Goal: Task Accomplishment & Management: Manage account settings

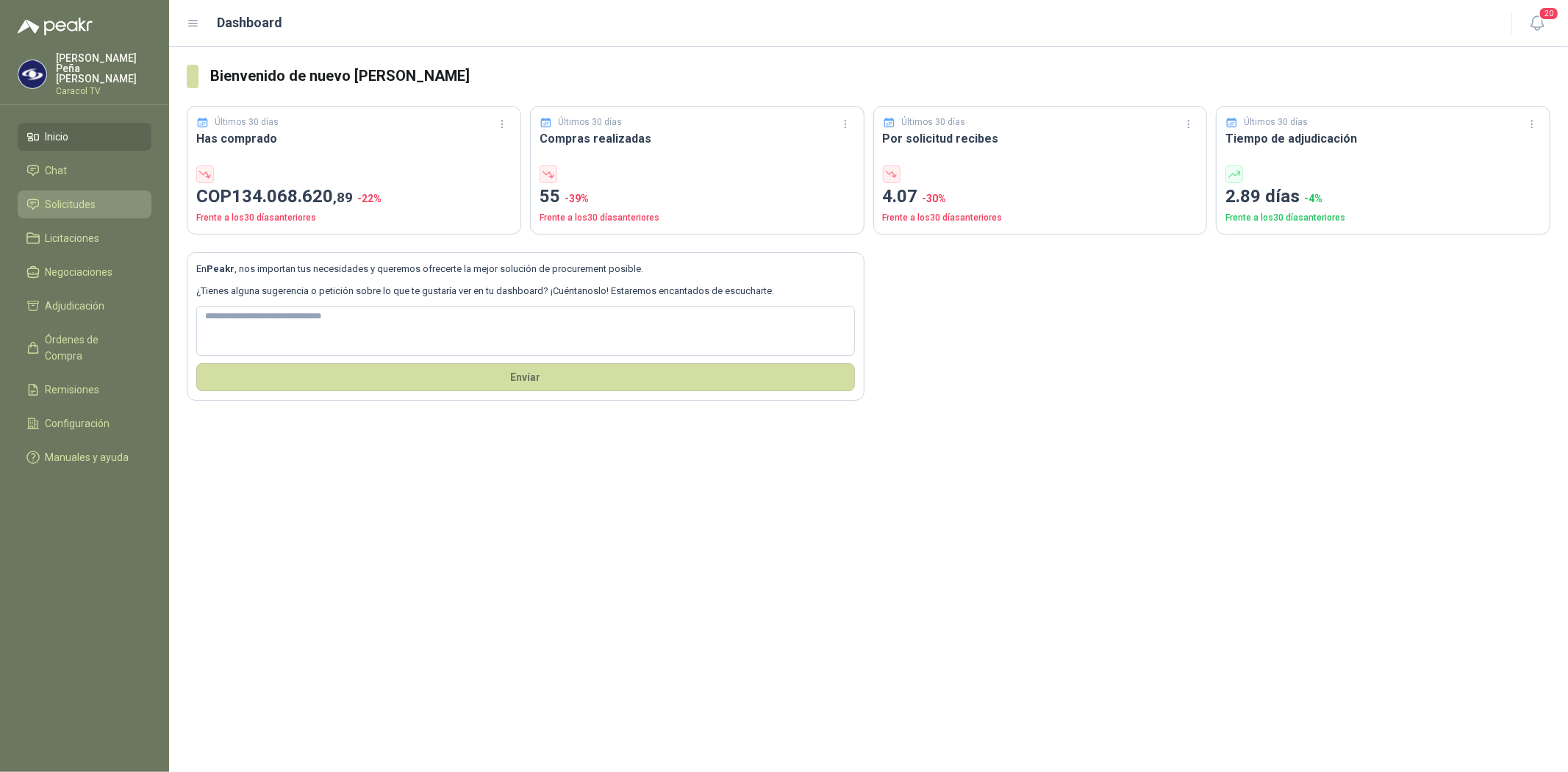
click at [57, 197] on span "Solicitudes" at bounding box center [70, 205] width 50 height 17
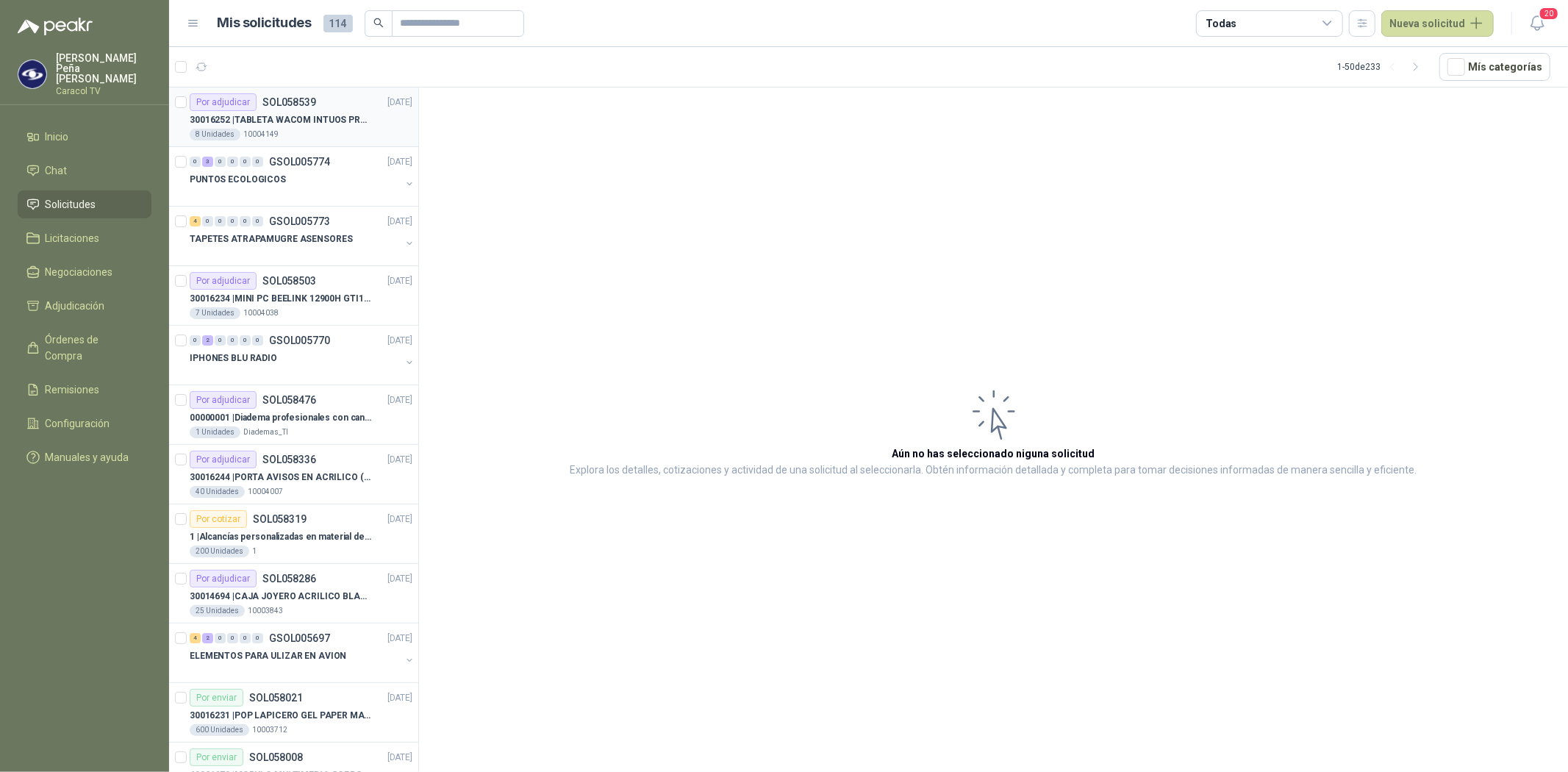
click at [317, 111] on div "Por adjudicar SOL058539 [DATE]" at bounding box center [301, 102] width 223 height 17
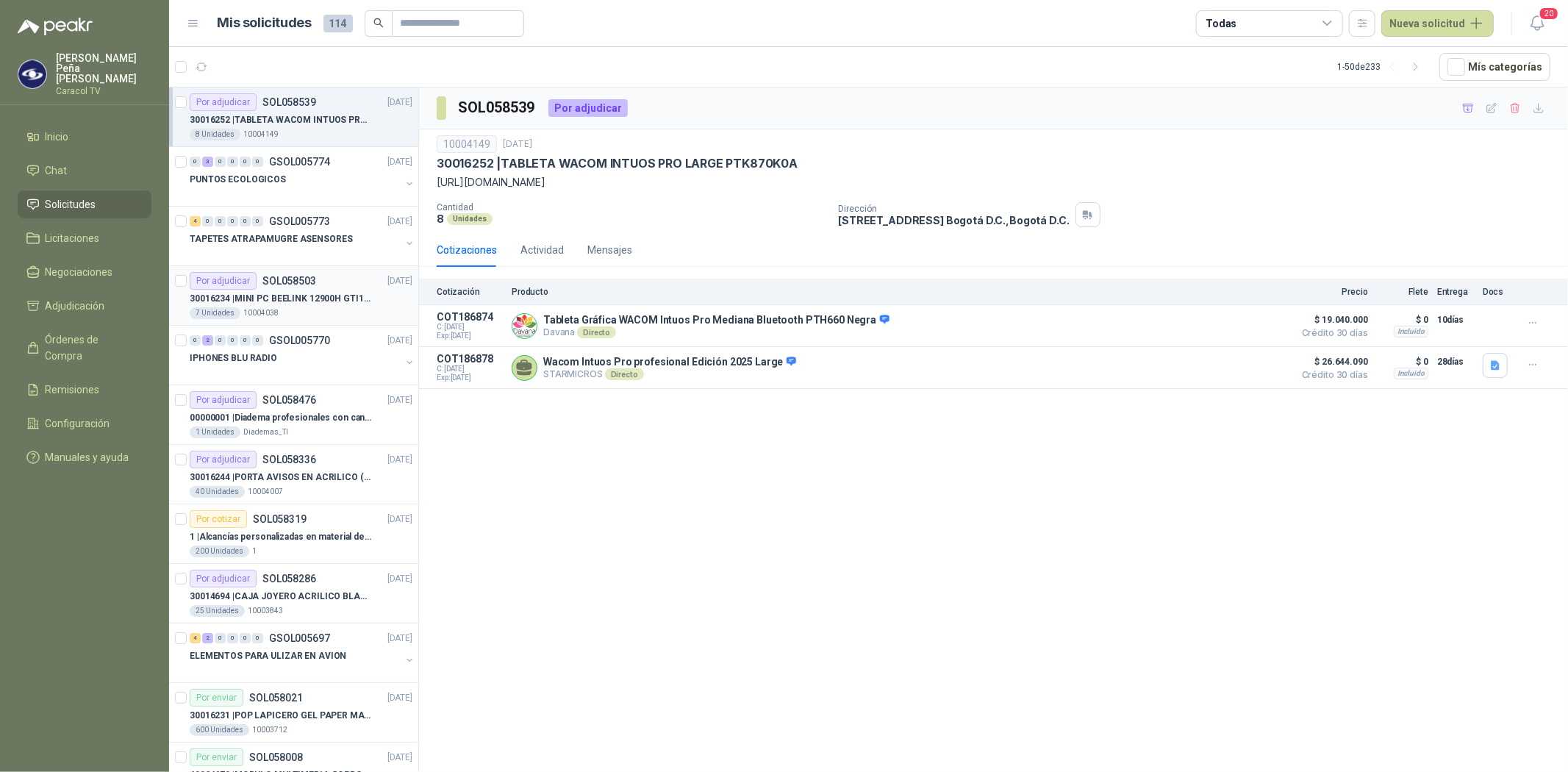
click at [278, 300] on p "30016234 | MINI PC BEELINK 12900H GTI12 I9" at bounding box center [282, 299] width 183 height 14
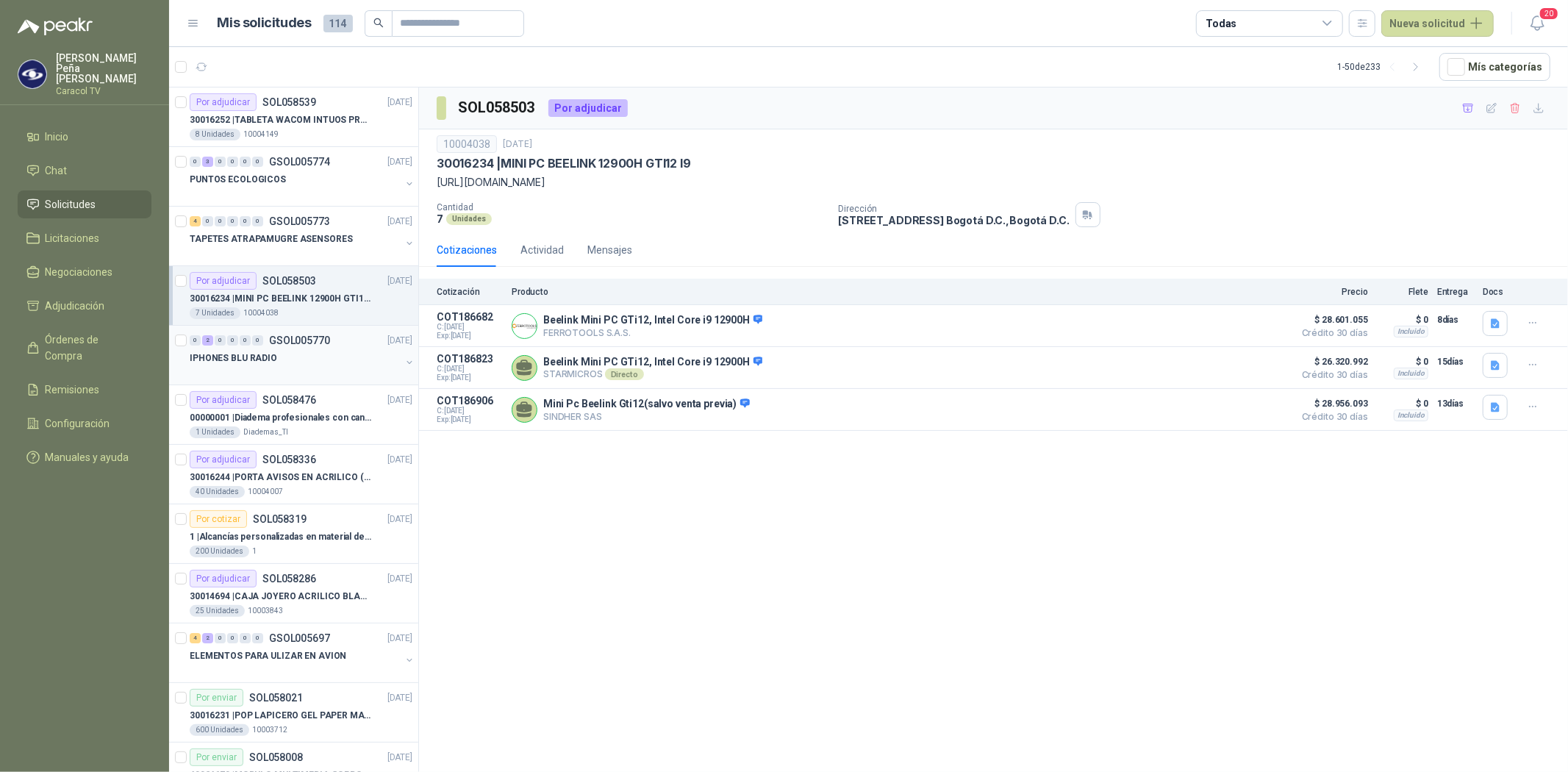
click at [251, 361] on p "IPHONES BLU RADIO" at bounding box center [234, 358] width 88 height 14
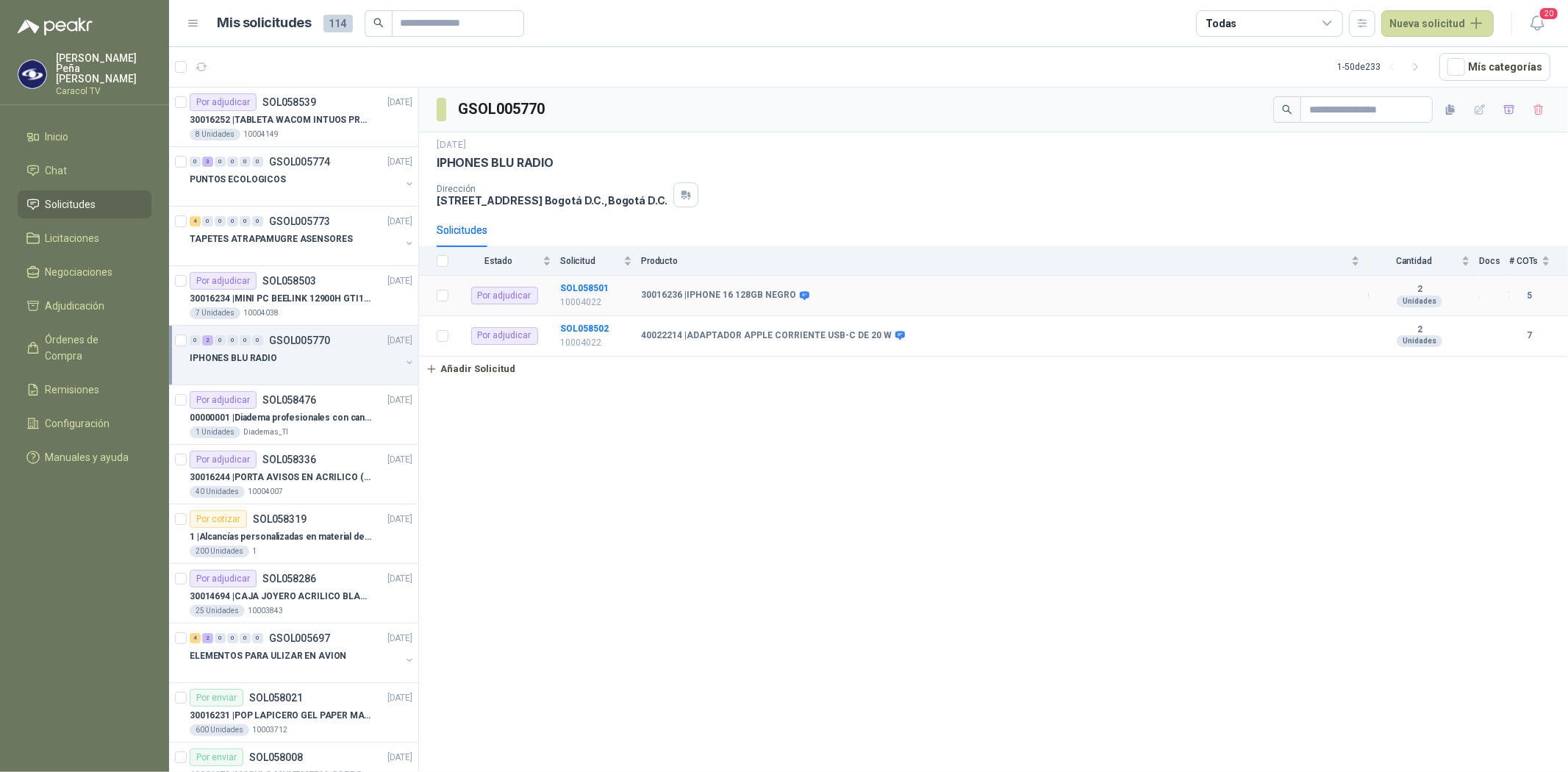
click at [554, 284] on td "Por adjudicar" at bounding box center [509, 296] width 103 height 40
click at [581, 284] on b "SOL058501" at bounding box center [585, 288] width 49 height 10
